Goal: Task Accomplishment & Management: Manage account settings

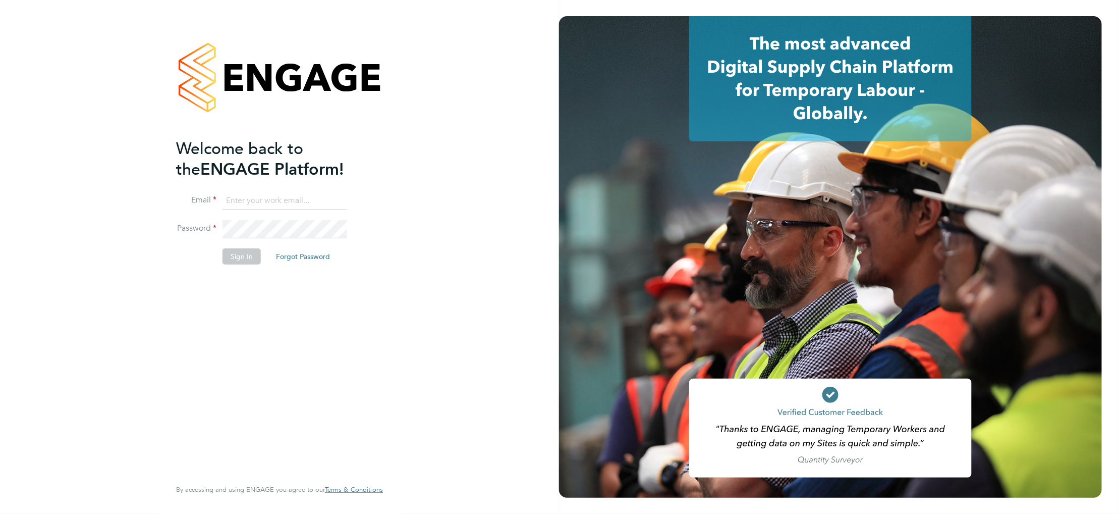
click at [519, 7] on div "Welcome back to the ENGAGE Platform! Email Password Sign In Forgot Password Ent…" at bounding box center [279, 257] width 559 height 514
click at [279, 200] on input at bounding box center [285, 201] width 125 height 18
paste input "supportuser4@engagetech.com"
type input "supportuser4@engagetech.com"
click at [237, 257] on button "Sign In" at bounding box center [242, 256] width 38 height 16
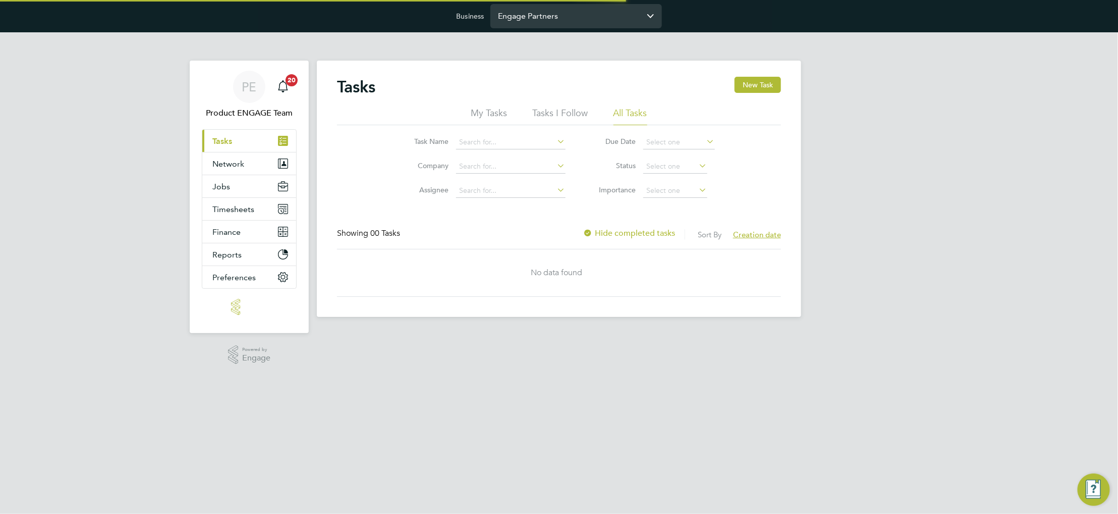
click at [513, 19] on input "Engage Partners" at bounding box center [576, 16] width 172 height 24
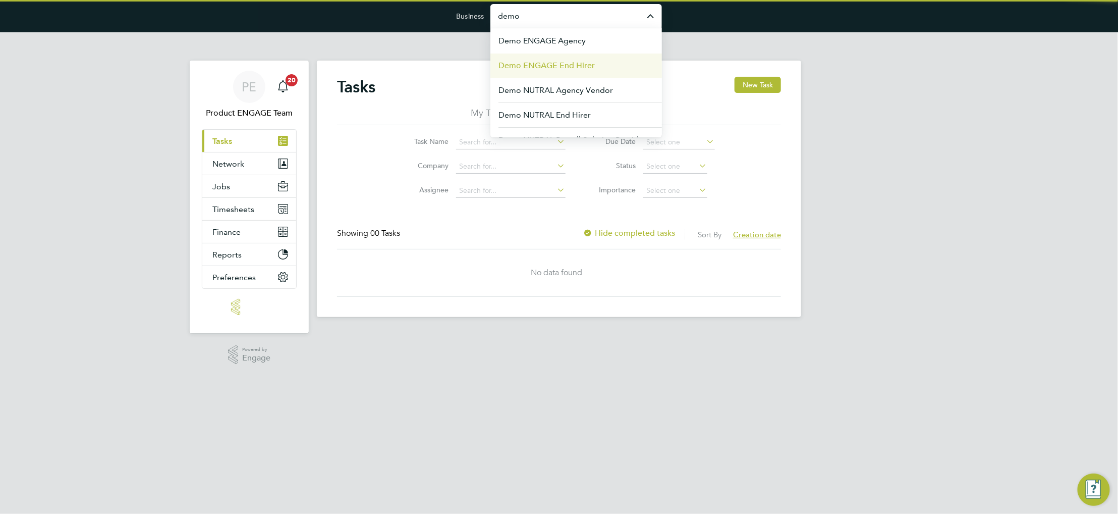
click at [531, 70] on span "Demo ENGAGE End Hirer" at bounding box center [546, 66] width 96 height 12
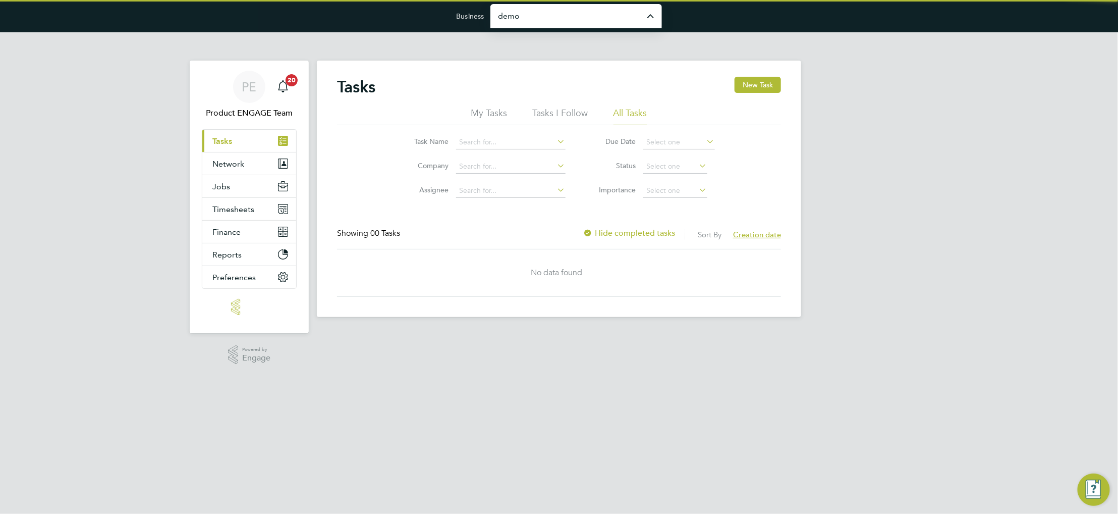
type input "Demo ENGAGE End Hirer"
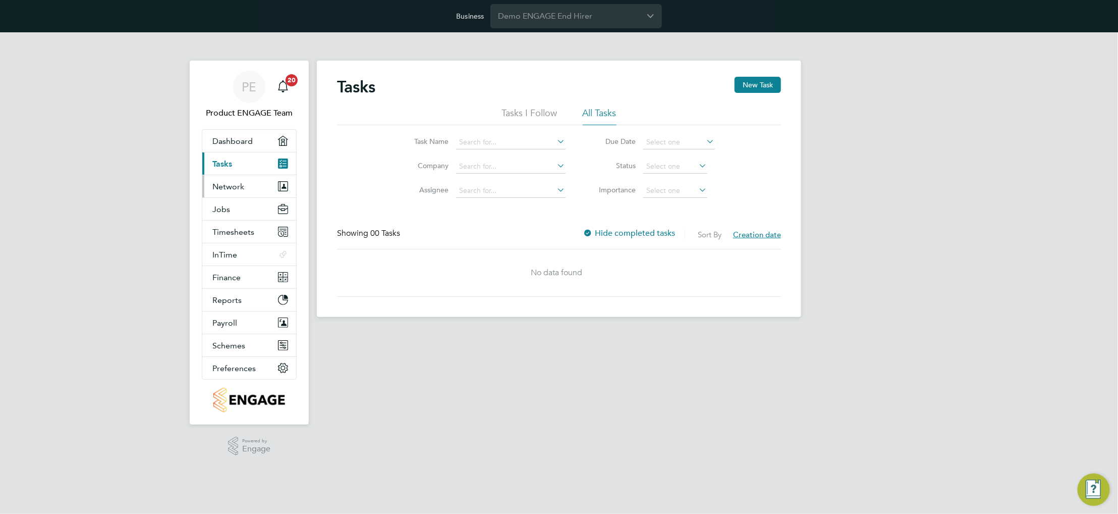
click at [247, 187] on button "Network" at bounding box center [249, 186] width 94 height 22
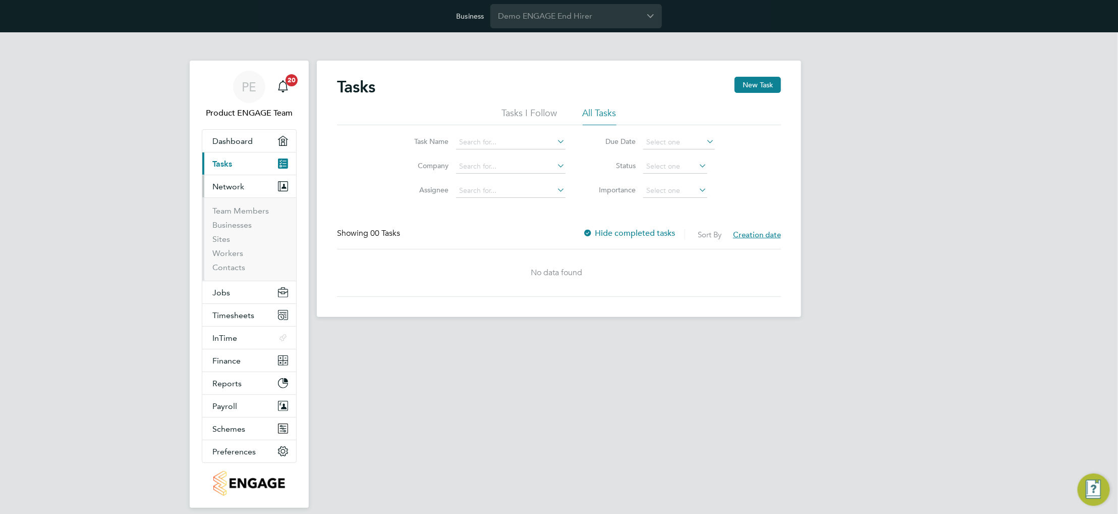
click at [248, 204] on ul "Team Members Businesses Sites Workers Contacts" at bounding box center [249, 238] width 94 height 83
click at [249, 207] on link "Team Members" at bounding box center [240, 211] width 57 height 10
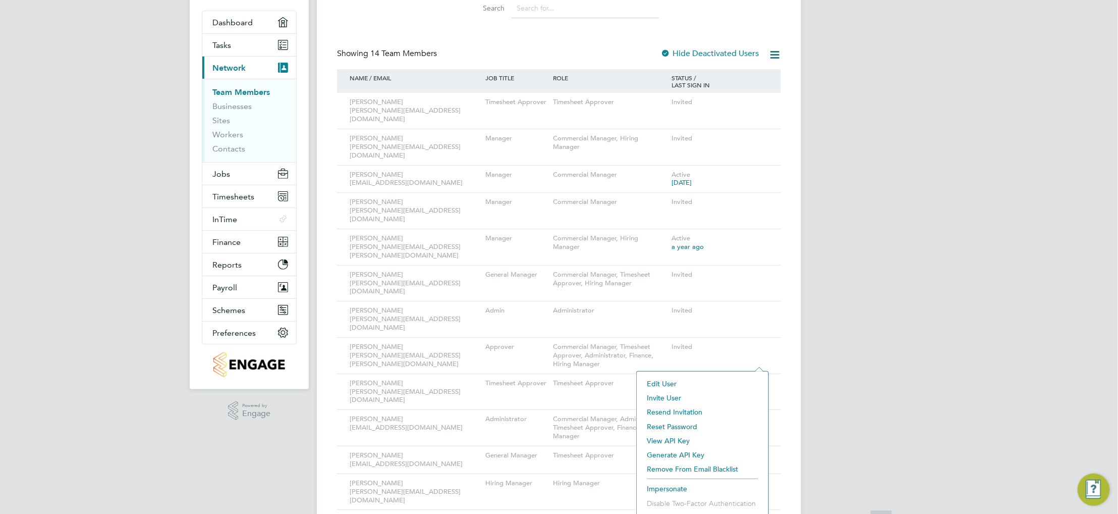
scroll to position [138, 0]
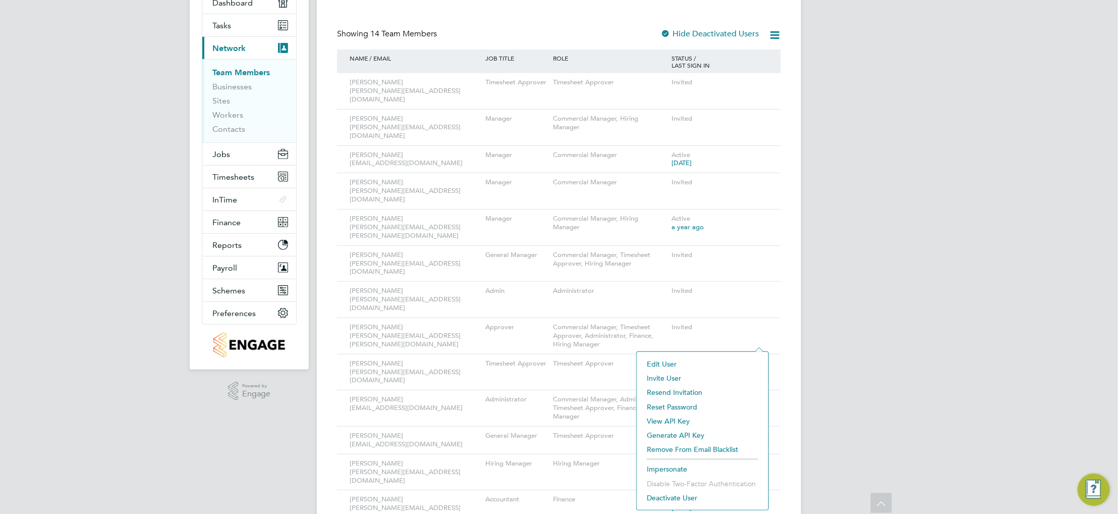
click at [675, 470] on li "Impersonate" at bounding box center [703, 469] width 122 height 14
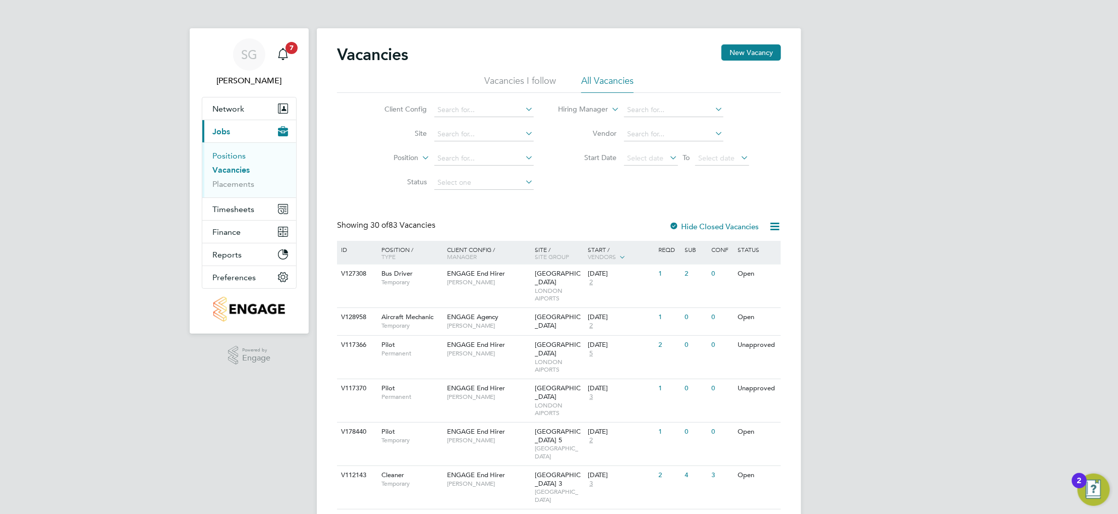
click at [237, 155] on link "Positions" at bounding box center [228, 156] width 33 height 10
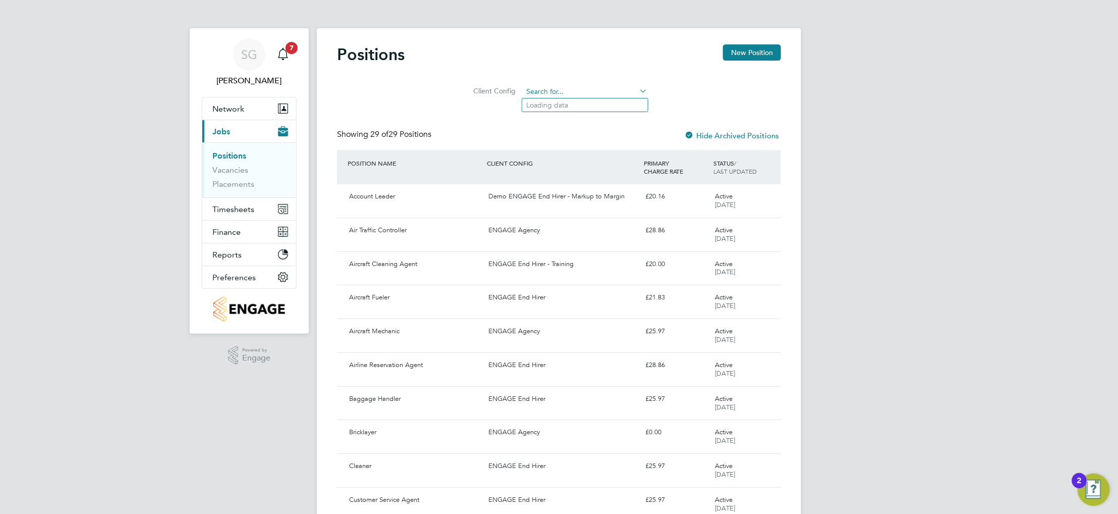
click at [555, 94] on input at bounding box center [585, 92] width 125 height 14
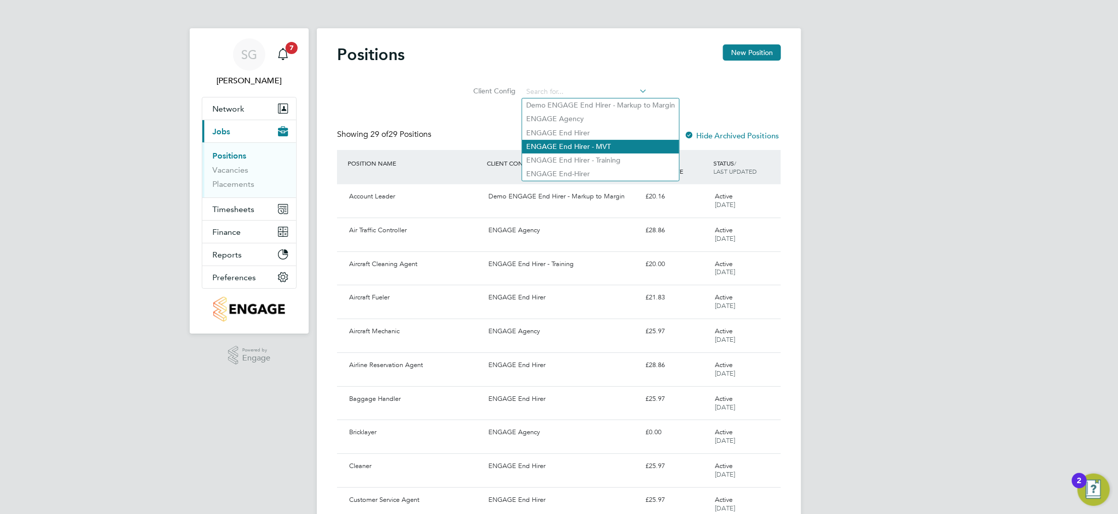
click at [569, 153] on li "ENGAGE End Hirer - Training" at bounding box center [600, 160] width 157 height 14
type input "ENGAGE End Hirer - Training"
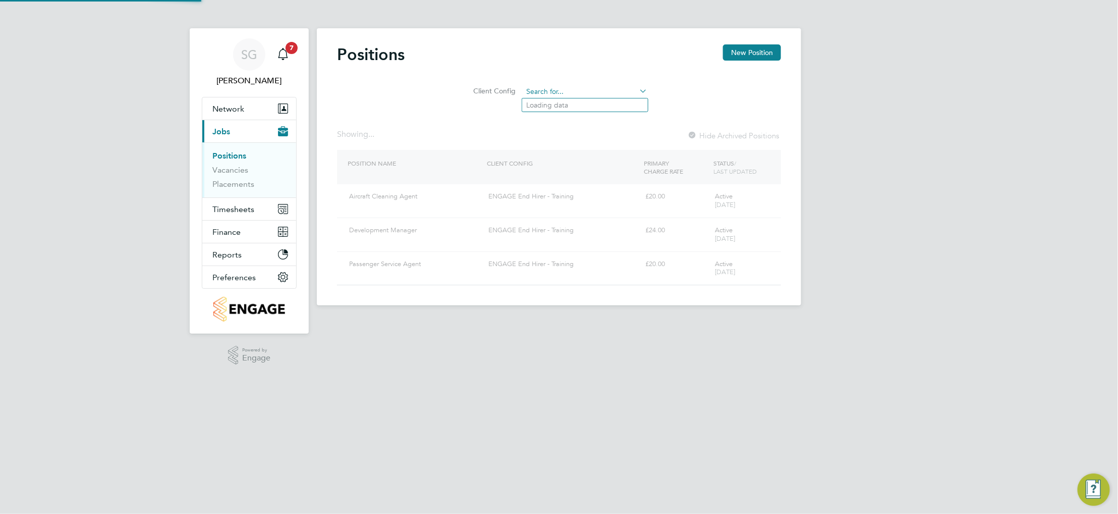
click at [589, 87] on input at bounding box center [585, 92] width 125 height 14
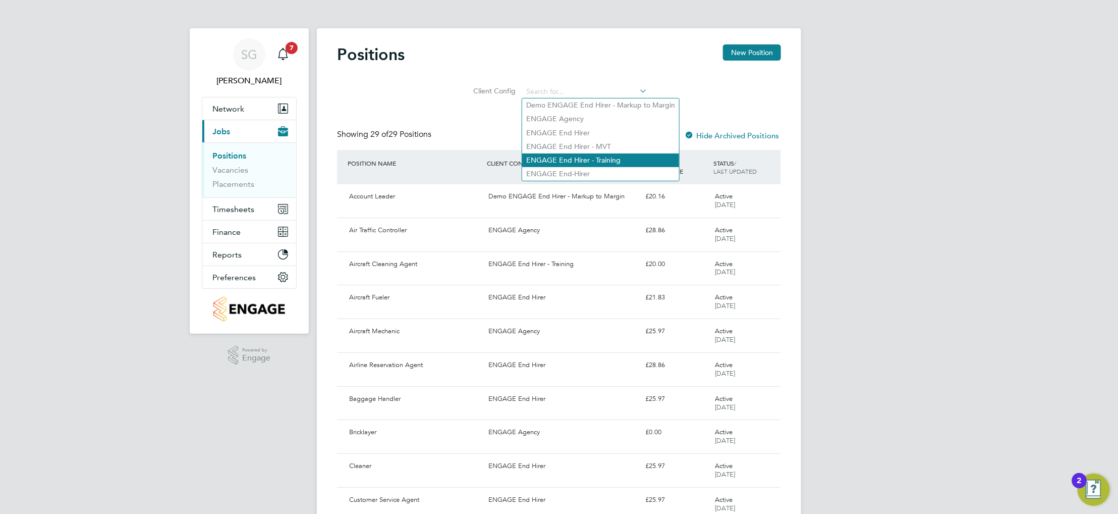
click at [589, 158] on li "ENGAGE End Hirer - Training" at bounding box center [600, 160] width 157 height 14
type input "ENGAGE End Hirer - Training"
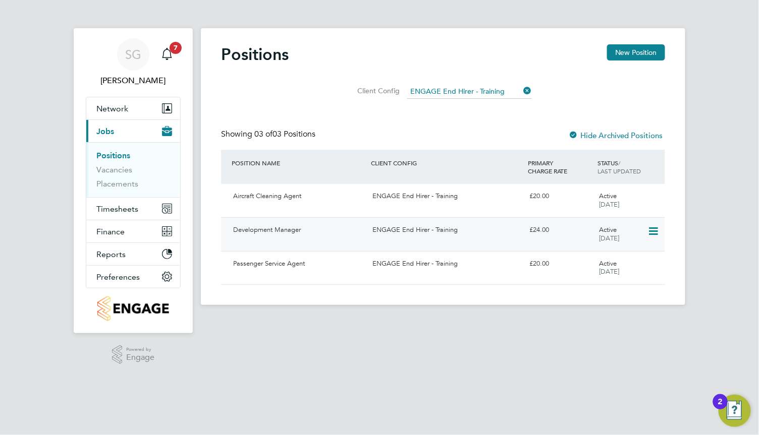
click at [324, 234] on div "Development Manager" at bounding box center [298, 230] width 139 height 17
click at [522, 91] on icon at bounding box center [522, 91] width 0 height 14
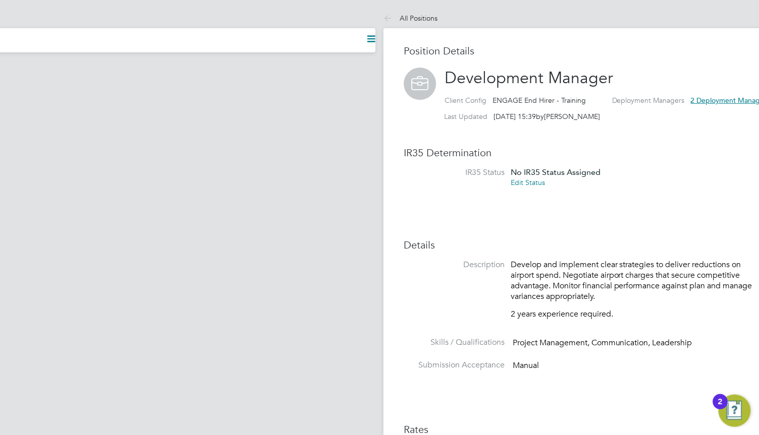
scroll to position [17, 83]
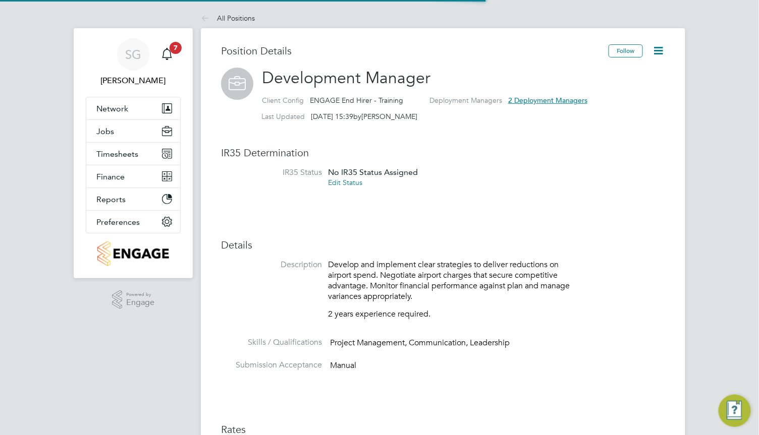
scroll to position [17, 83]
click at [299, 194] on li "IR35 Status No IR35 Status Assigned Edit Status" at bounding box center [443, 183] width 444 height 31
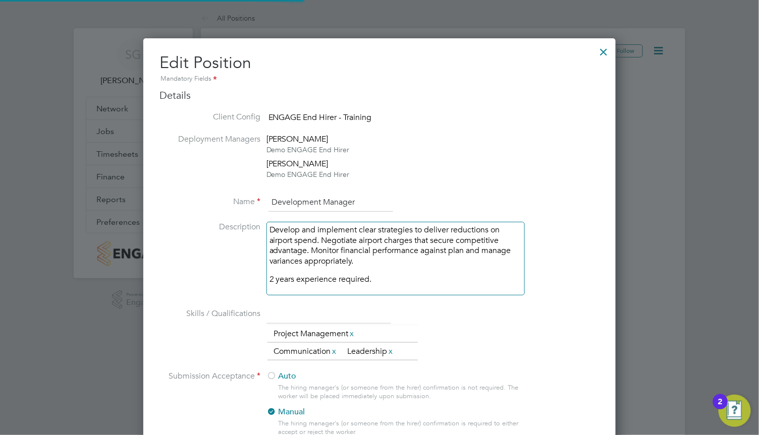
scroll to position [968, 472]
click at [395, 352] on link "x" at bounding box center [390, 351] width 7 height 13
click at [346, 319] on input "text" at bounding box center [328, 315] width 125 height 18
type input "Persuasion"
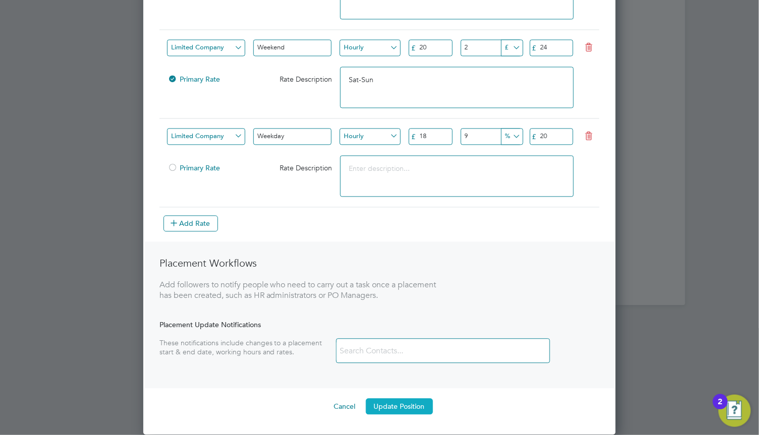
click at [394, 411] on button "Update Position" at bounding box center [399, 407] width 67 height 16
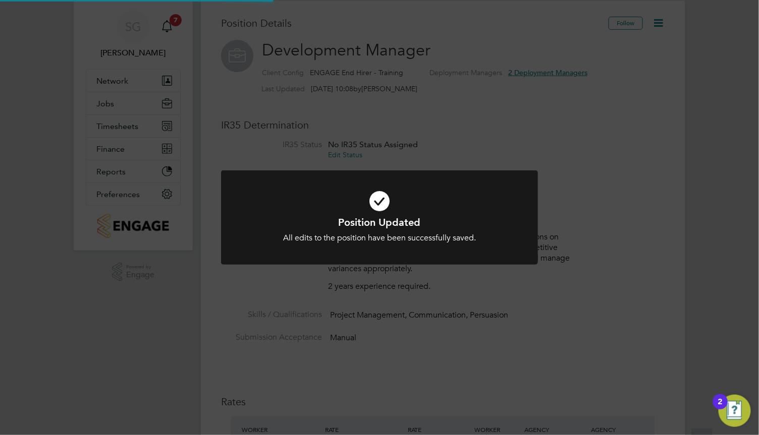
scroll to position [0, 0]
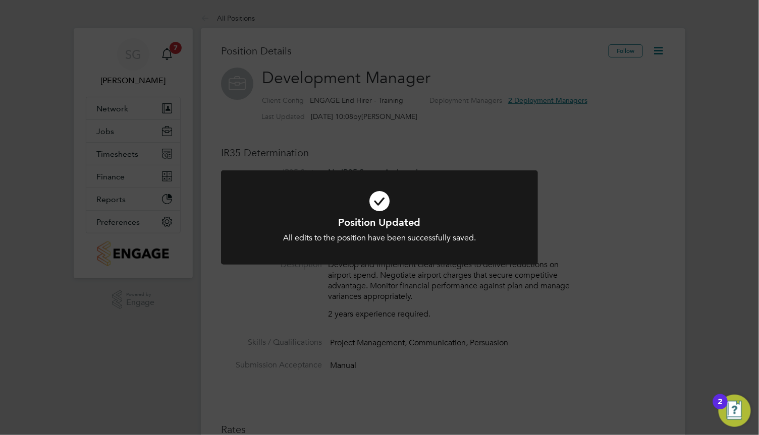
click at [458, 168] on div "Position Updated All edits to the position have been successfully saved. Cancel…" at bounding box center [379, 217] width 759 height 435
